Goal: Information Seeking & Learning: Learn about a topic

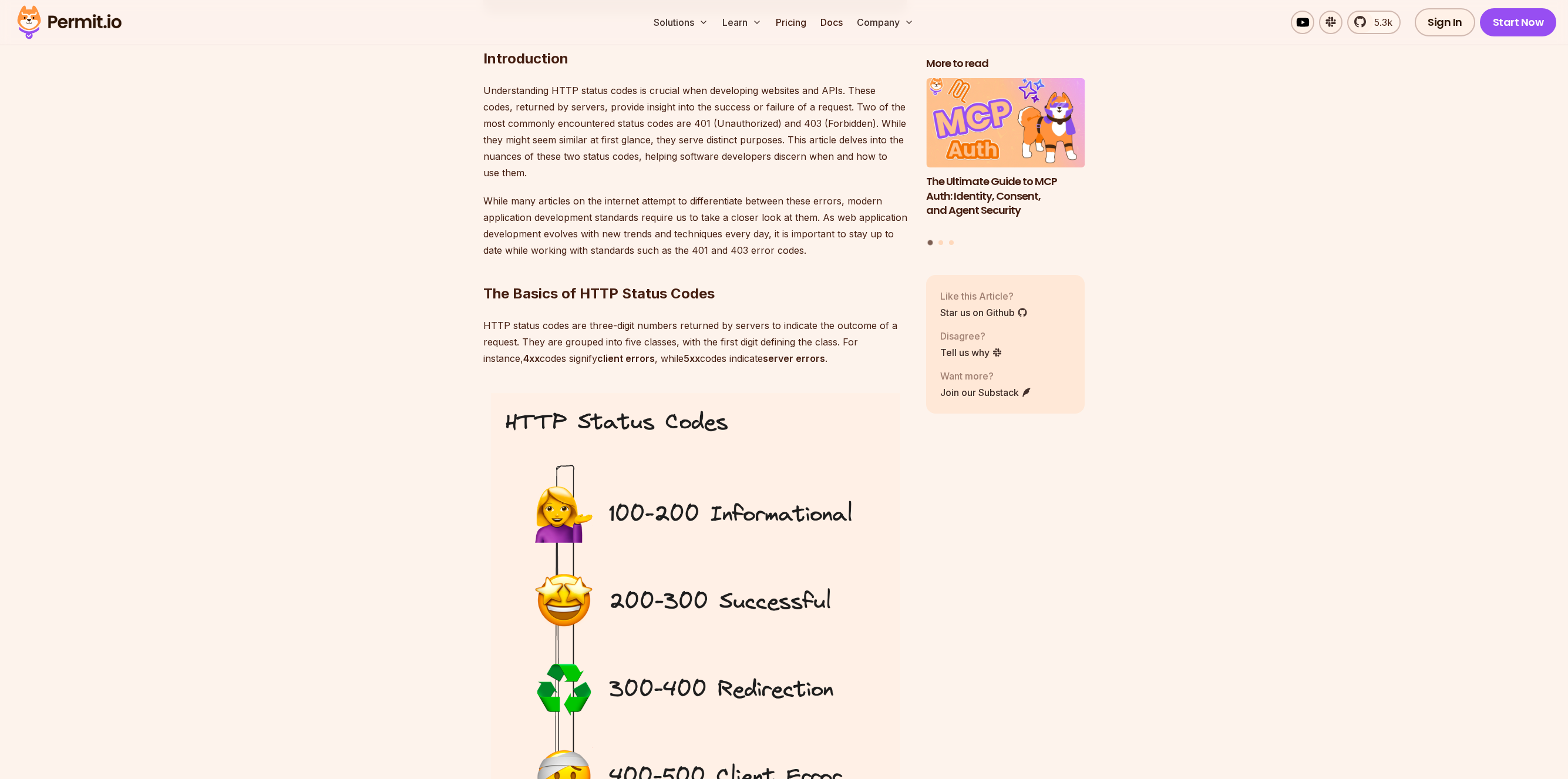
scroll to position [744, 0]
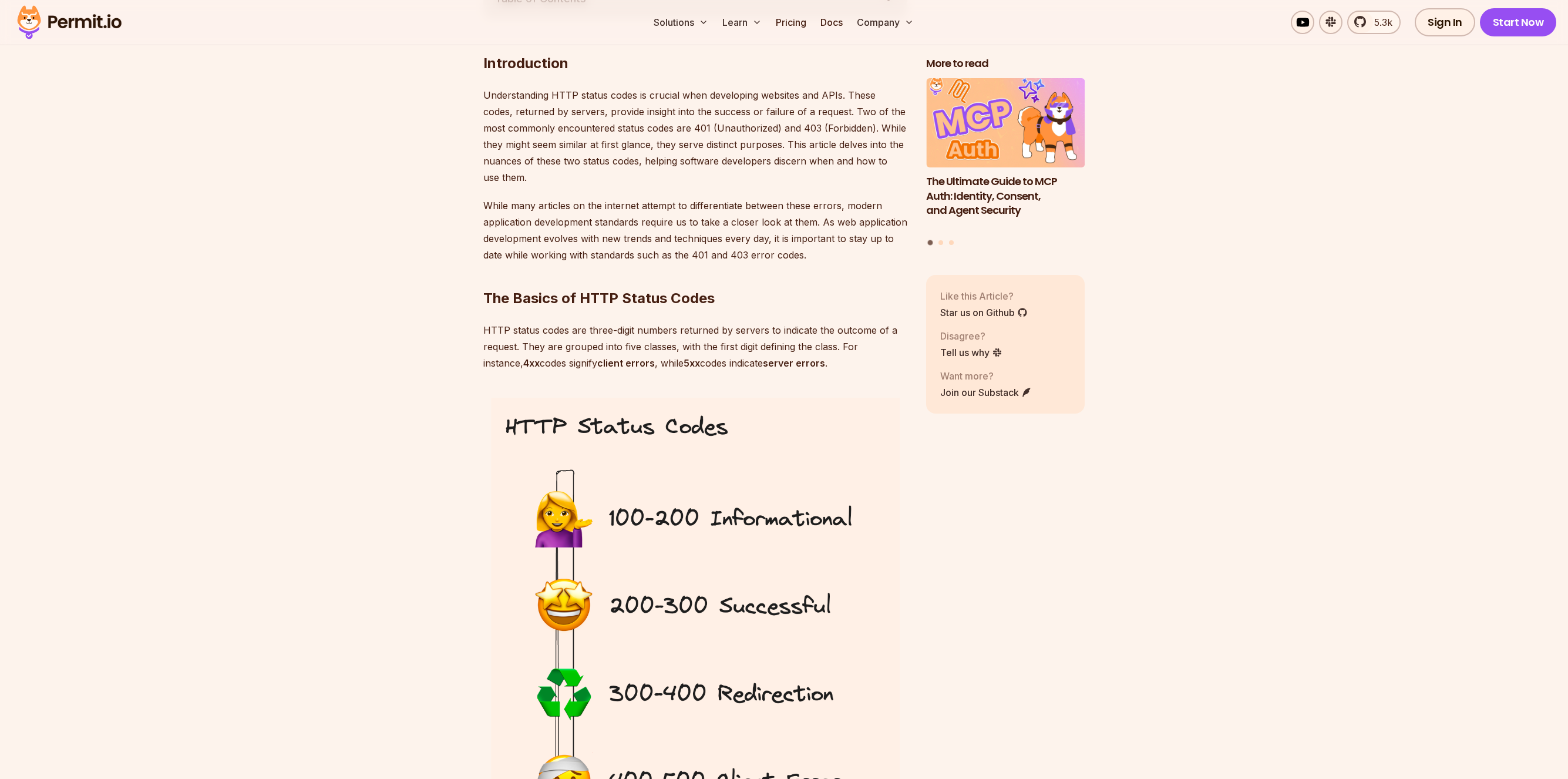
click at [485, 302] on h2 "The Basics of HTTP Status Codes" at bounding box center [695, 275] width 424 height 66
drag, startPoint x: 485, startPoint y: 302, endPoint x: 849, endPoint y: 361, distance: 368.8
click at [849, 361] on p "HTTP status codes are three-digit numbers returned by servers to indicate the o…" at bounding box center [695, 346] width 424 height 49
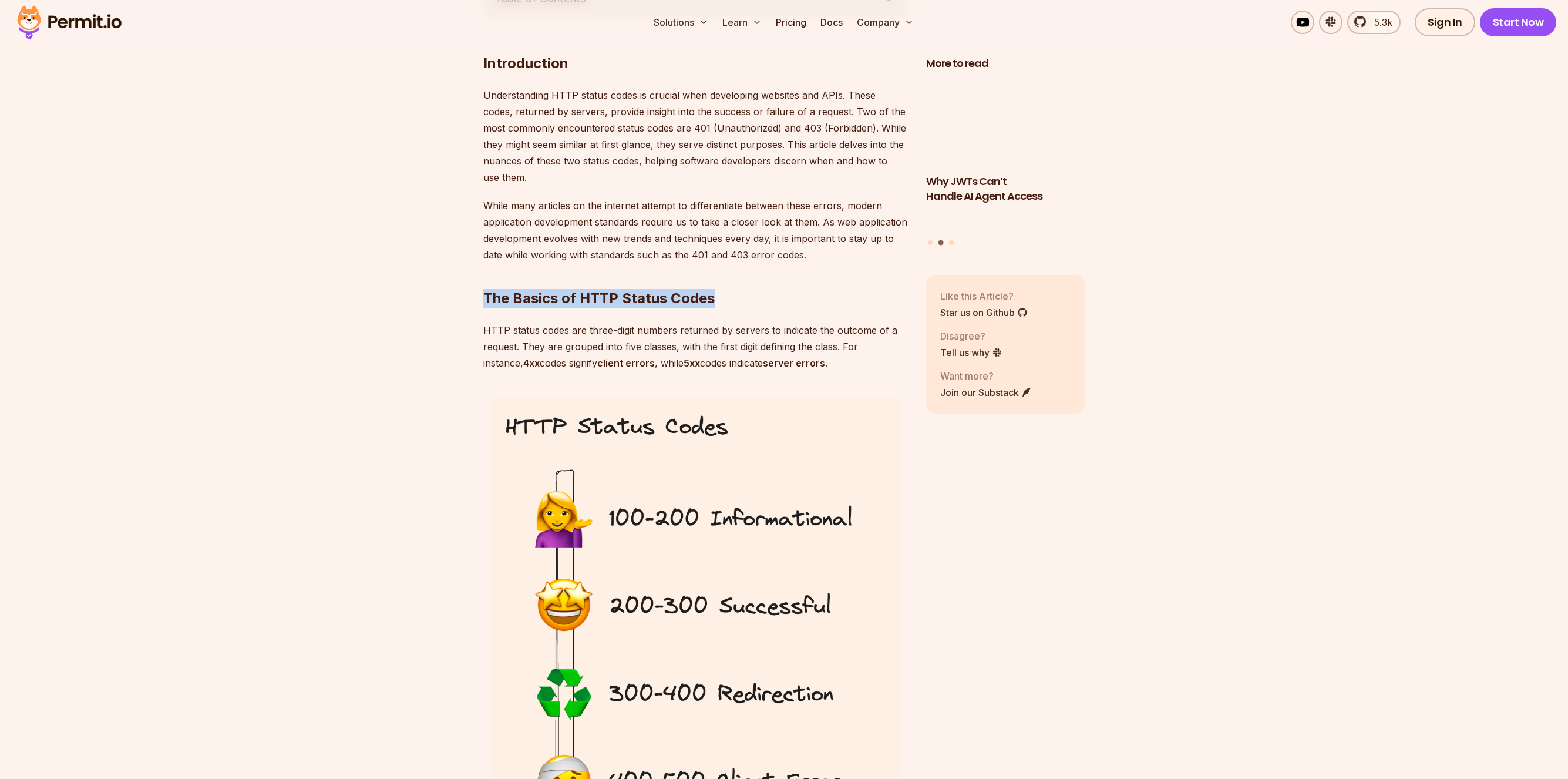
drag, startPoint x: 849, startPoint y: 361, endPoint x: 502, endPoint y: 299, distance: 352.5
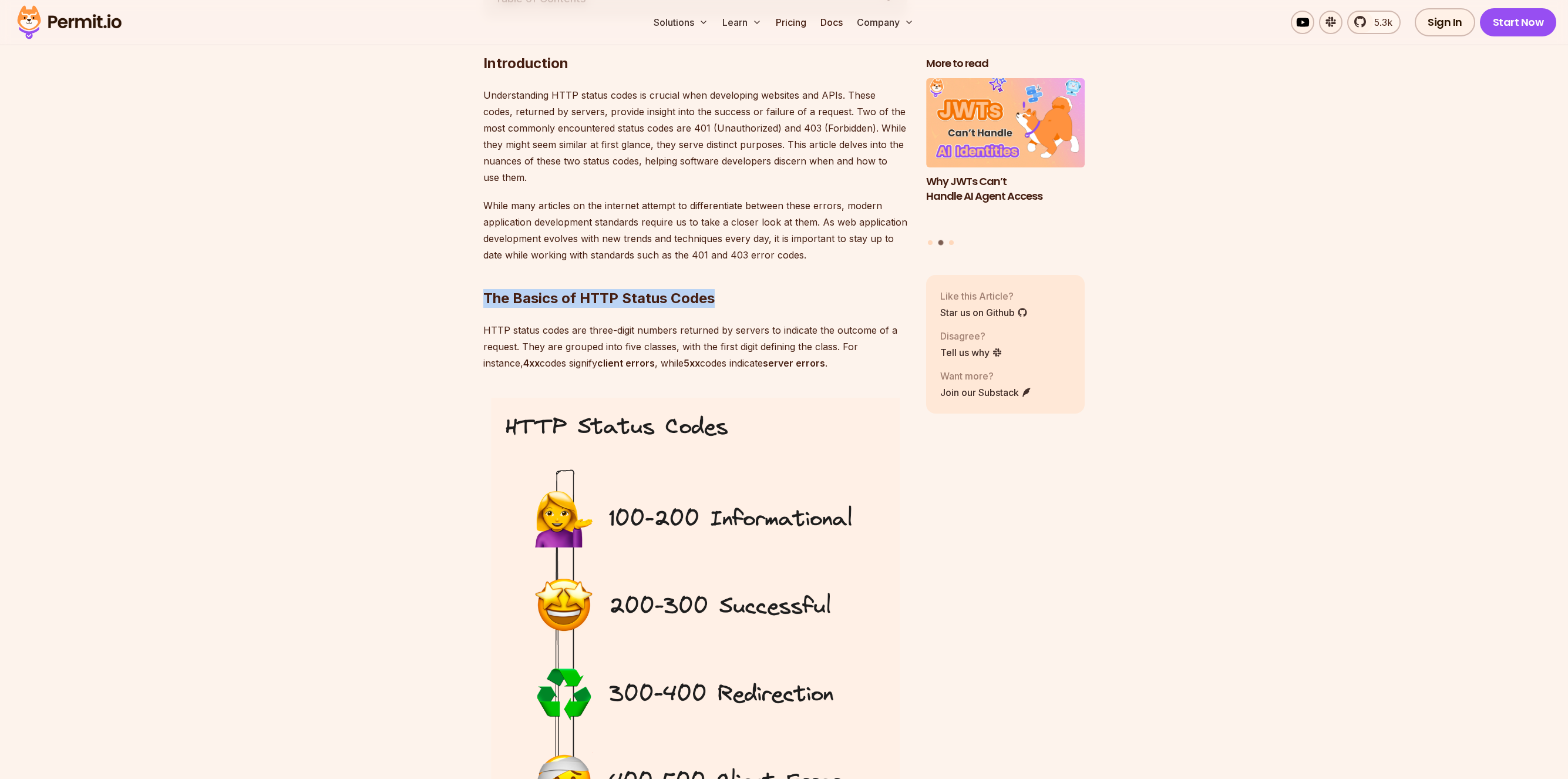
click at [502, 299] on h2 "The Basics of HTTP Status Codes" at bounding box center [695, 275] width 424 height 66
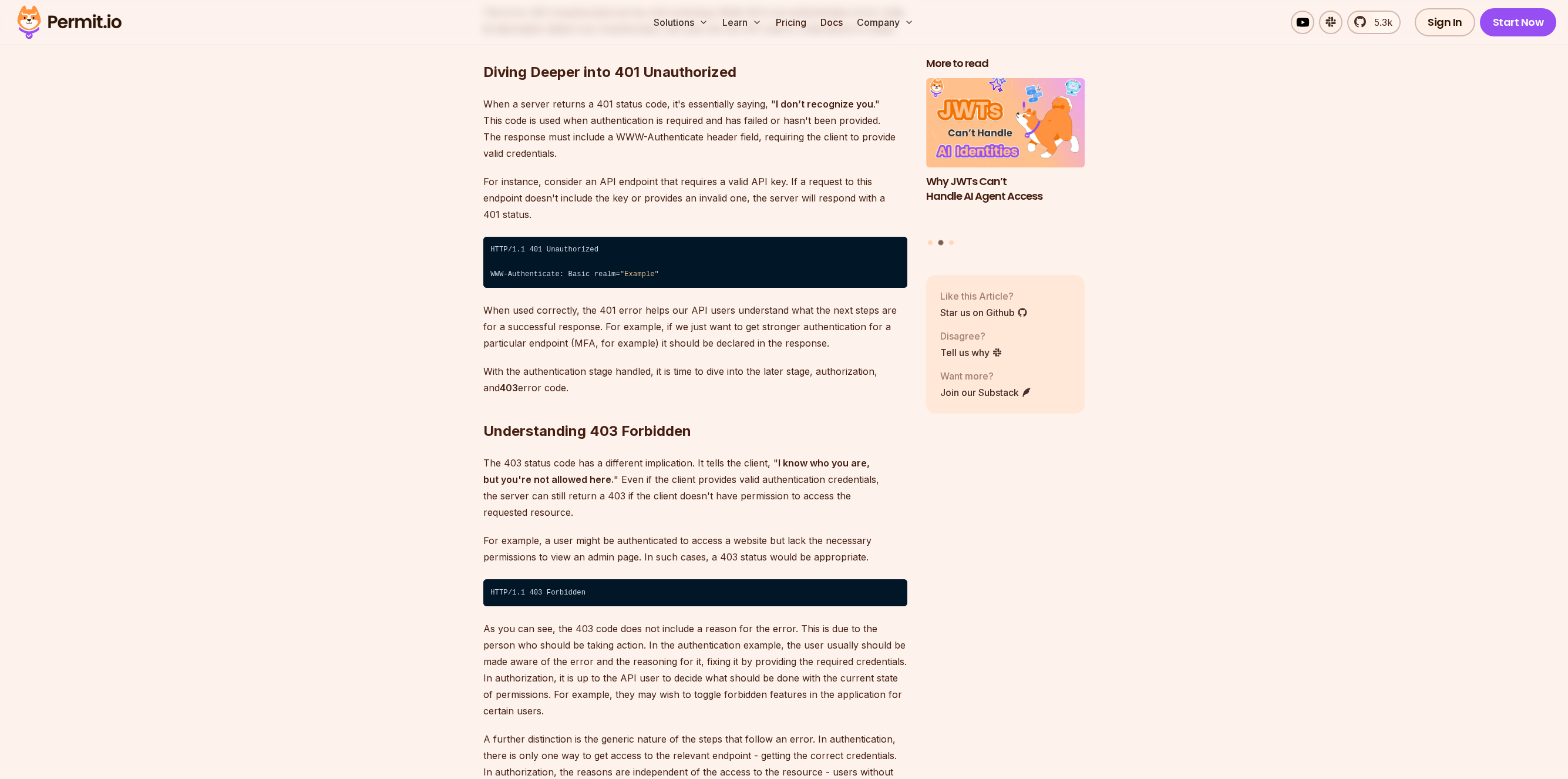
scroll to position [1820, 0]
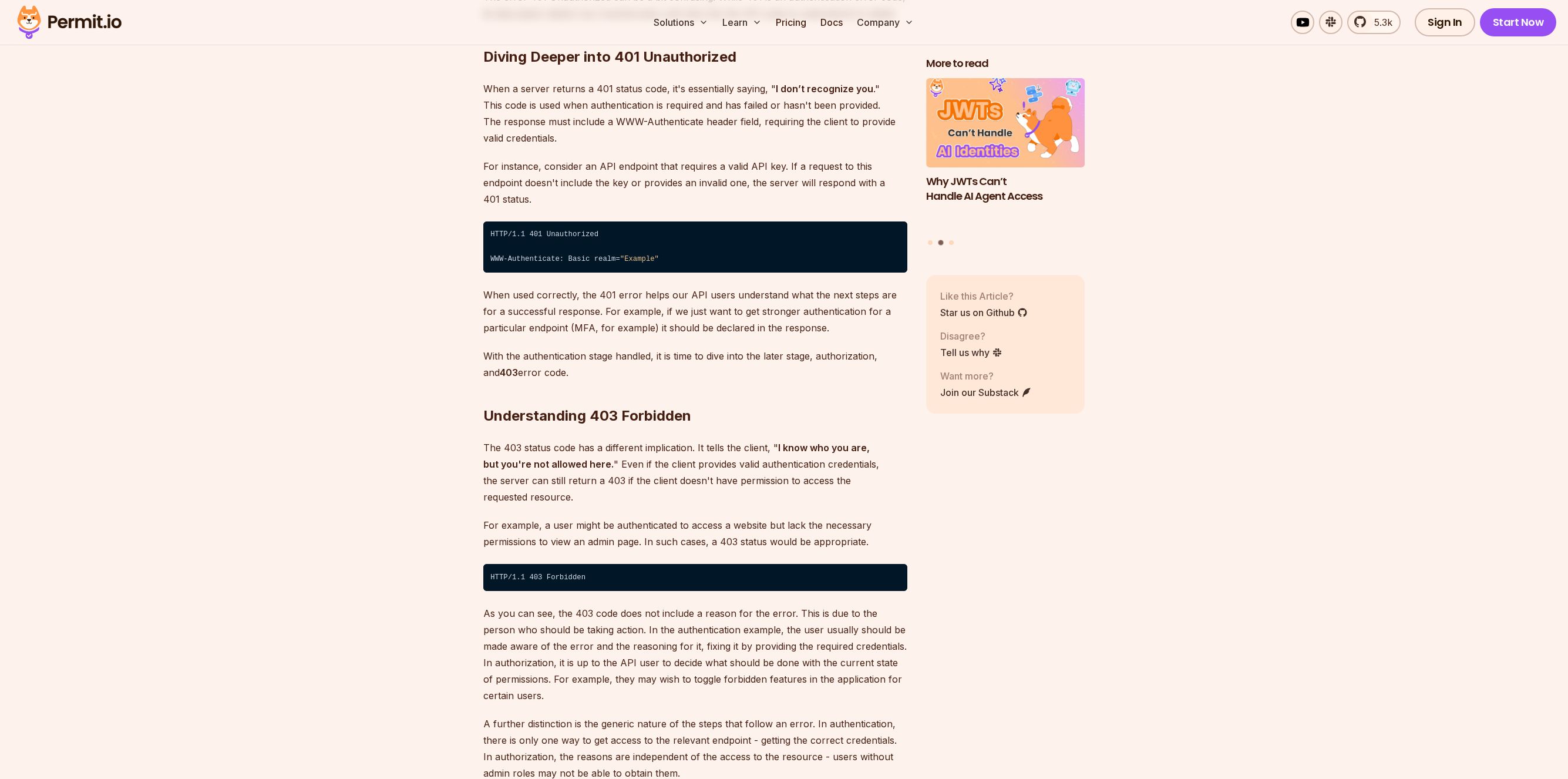
drag, startPoint x: 584, startPoint y: 291, endPoint x: 590, endPoint y: 293, distance: 6.3
click at [584, 291] on p "When used correctly, the 401 error helps our API users understand what the next…" at bounding box center [695, 311] width 424 height 49
click at [590, 293] on p "When used correctly, the 401 error helps our API users understand what the next…" at bounding box center [695, 311] width 424 height 49
drag, startPoint x: 590, startPoint y: 293, endPoint x: 764, endPoint y: 299, distance: 174.1
click at [764, 299] on p "When used correctly, the 401 error helps our API users understand what the next…" at bounding box center [695, 311] width 424 height 49
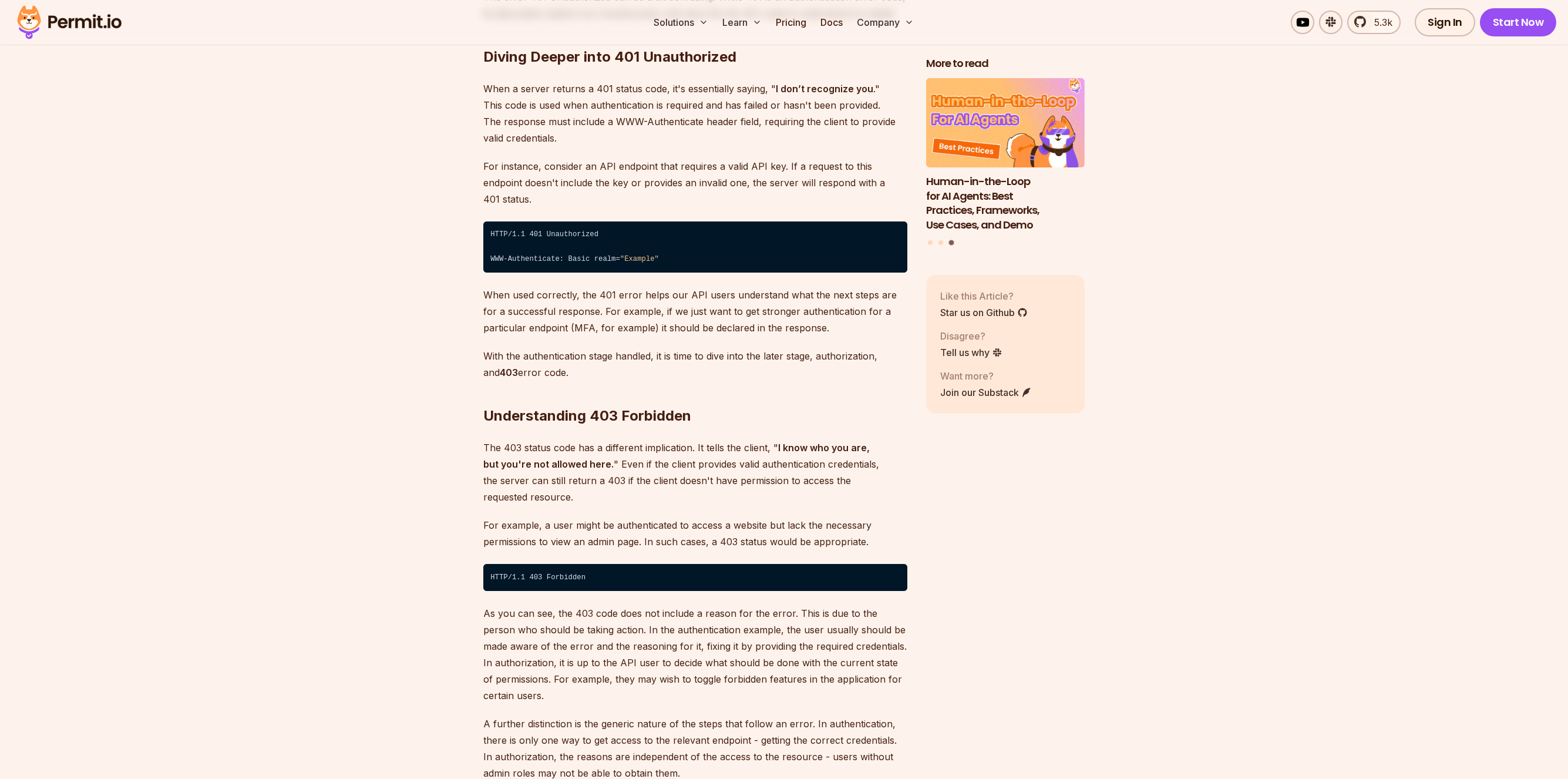
click at [579, 312] on p "When used correctly, the 401 error helps our API users understand what the next…" at bounding box center [695, 311] width 424 height 49
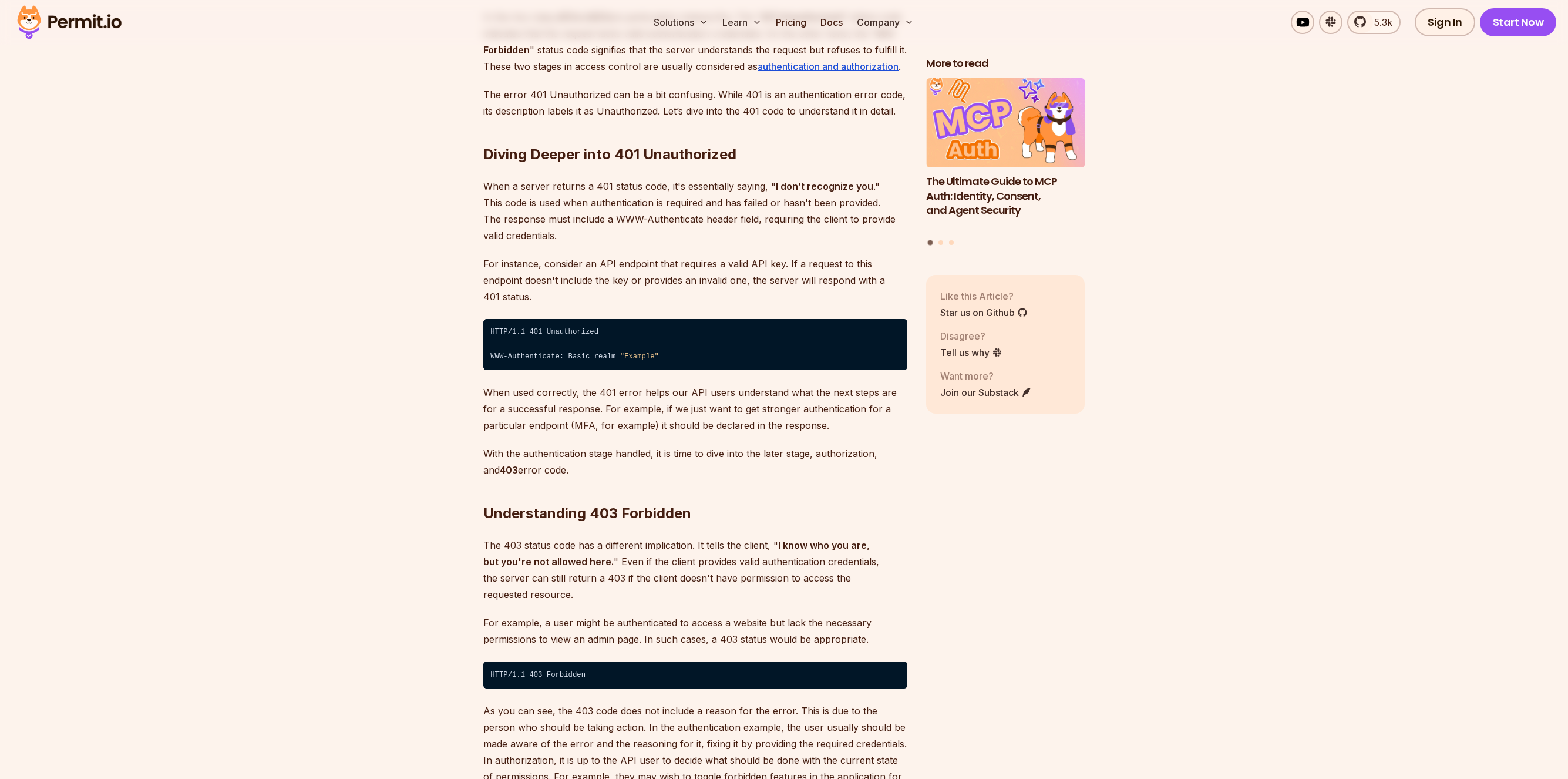
scroll to position [1726, 0]
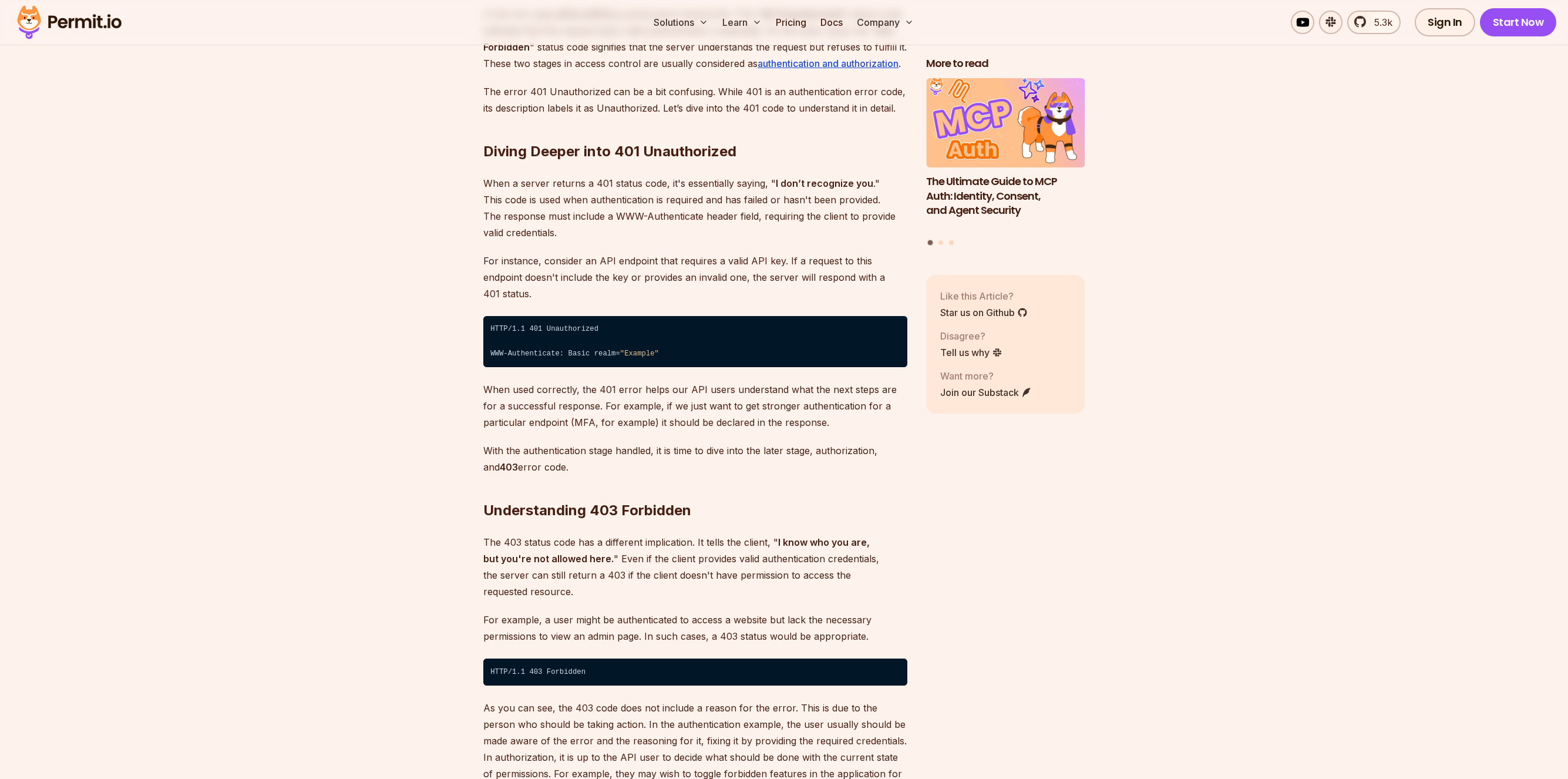
click at [527, 276] on p "For instance, consider an API endpoint that requires a valid API key. If a requ…" at bounding box center [695, 277] width 424 height 49
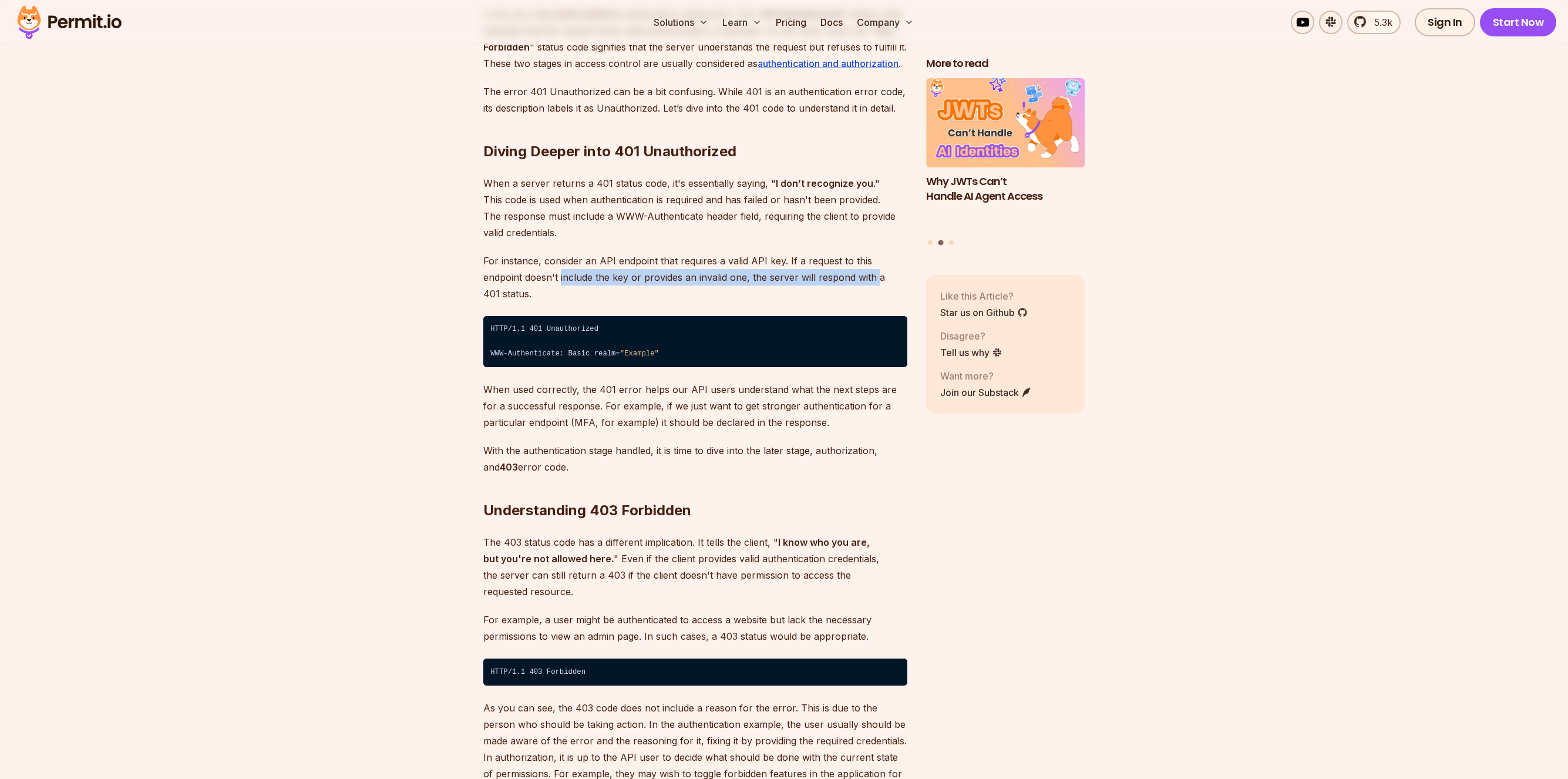
drag, startPoint x: 528, startPoint y: 277, endPoint x: 829, endPoint y: 272, distance: 301.0
click at [829, 272] on p "For instance, consider an API endpoint that requires a valid API key. If a requ…" at bounding box center [695, 277] width 424 height 49
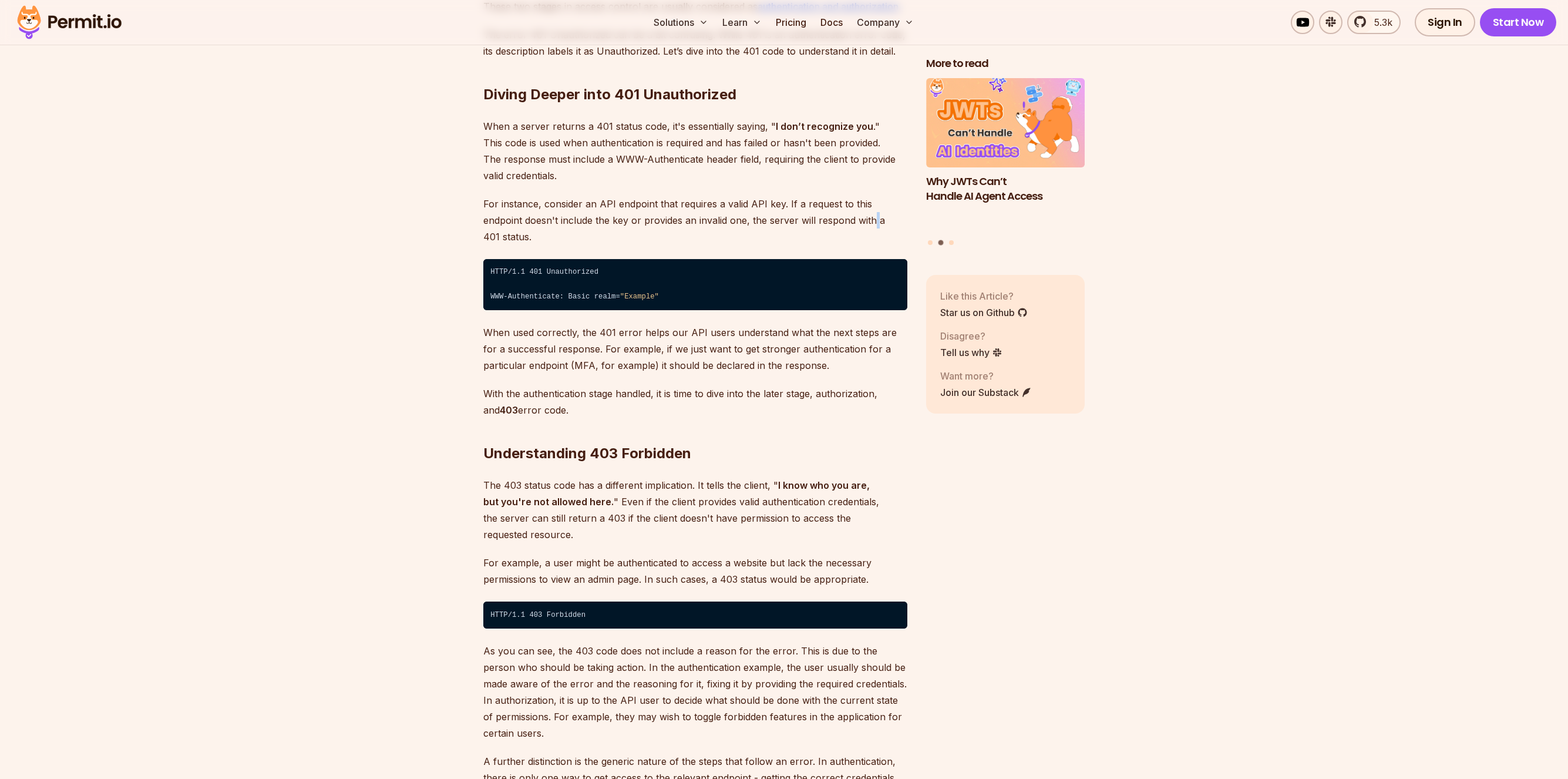
scroll to position [1796, 0]
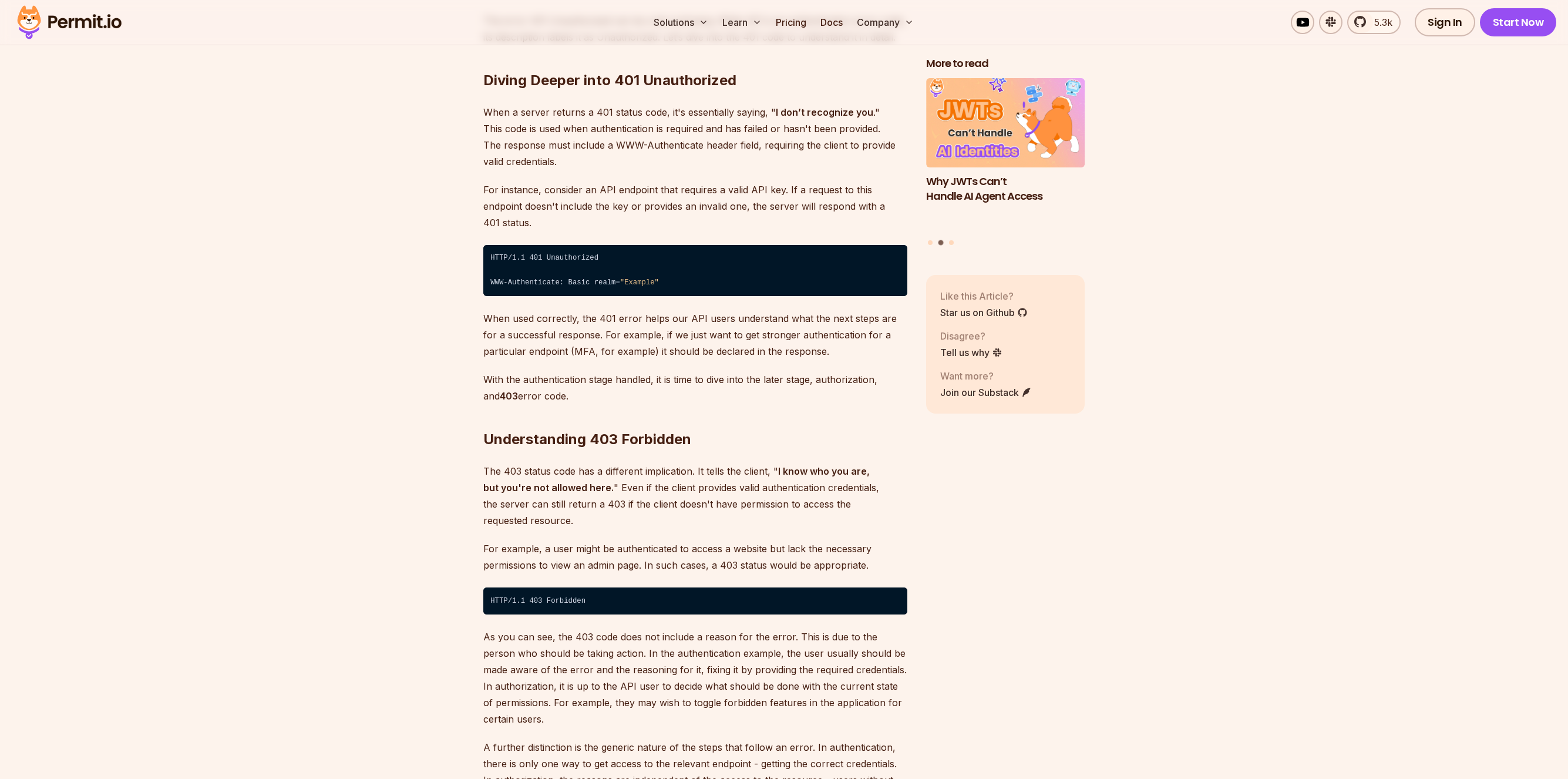
click at [603, 472] on p "The 403 status code has a different implication. It tells the client, " I know …" at bounding box center [695, 495] width 424 height 66
